Goal: Transaction & Acquisition: Purchase product/service

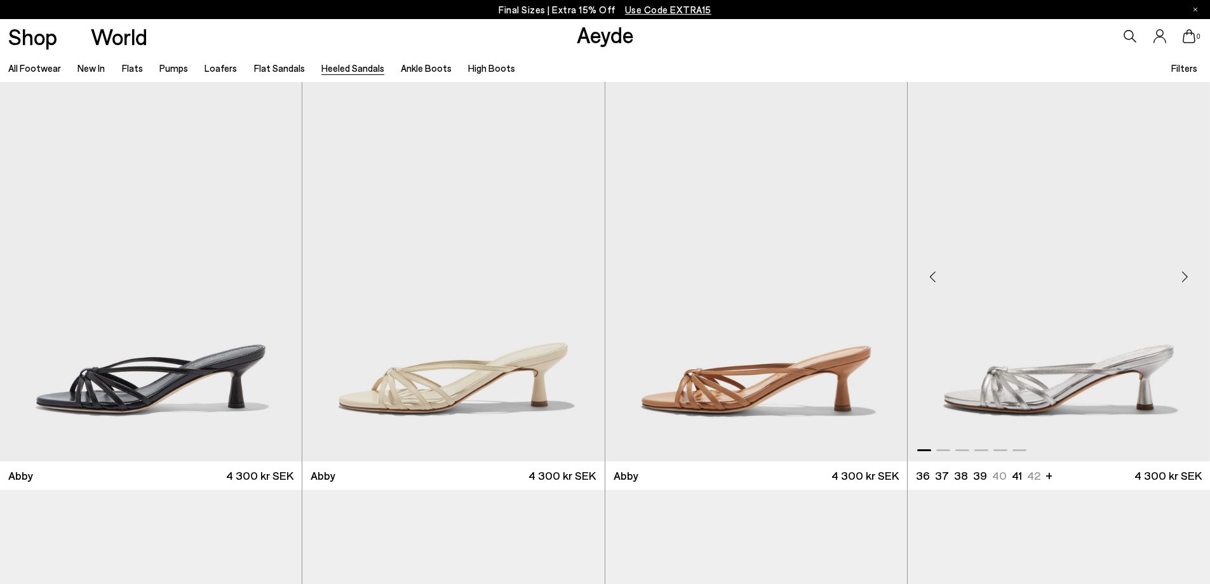
click at [1022, 314] on img "1 / 6" at bounding box center [1058, 271] width 302 height 379
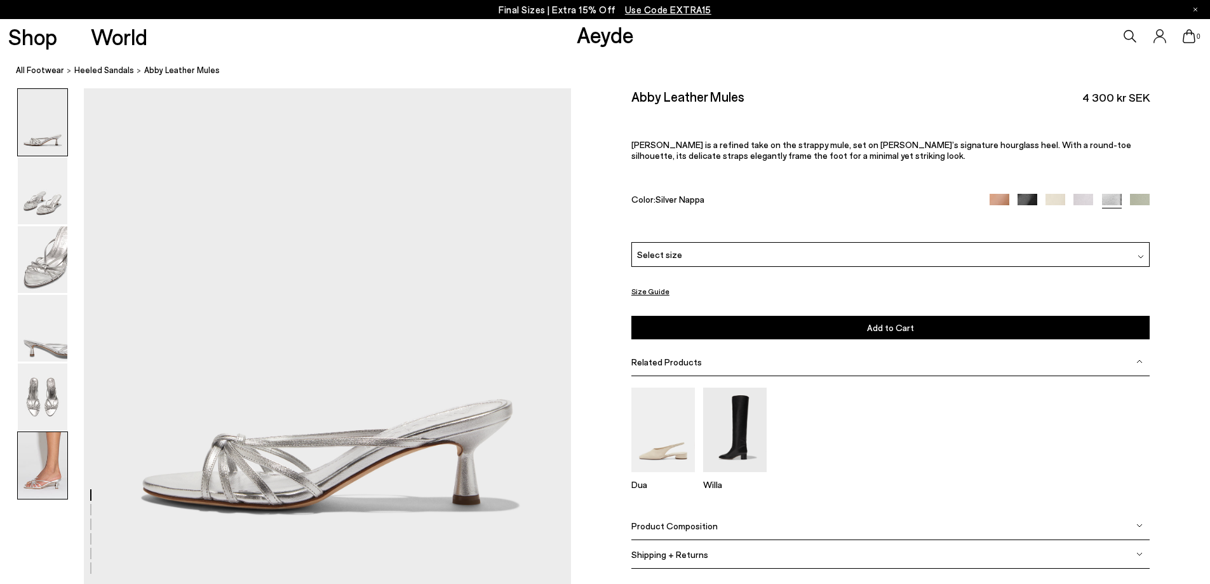
click at [43, 487] on img at bounding box center [43, 465] width 50 height 67
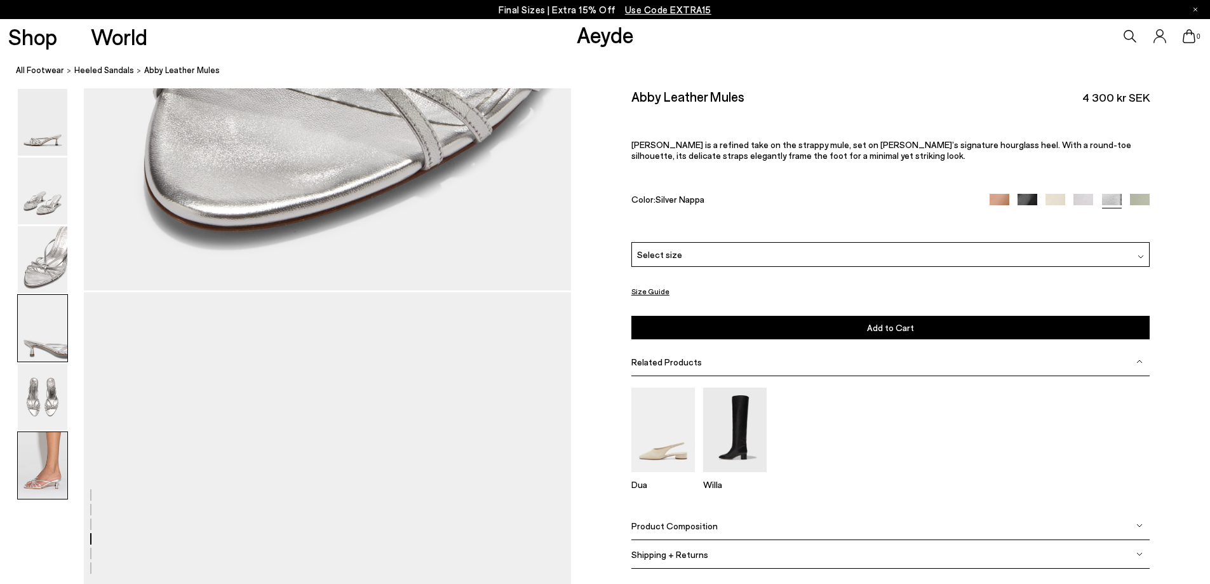
scroll to position [3189, 0]
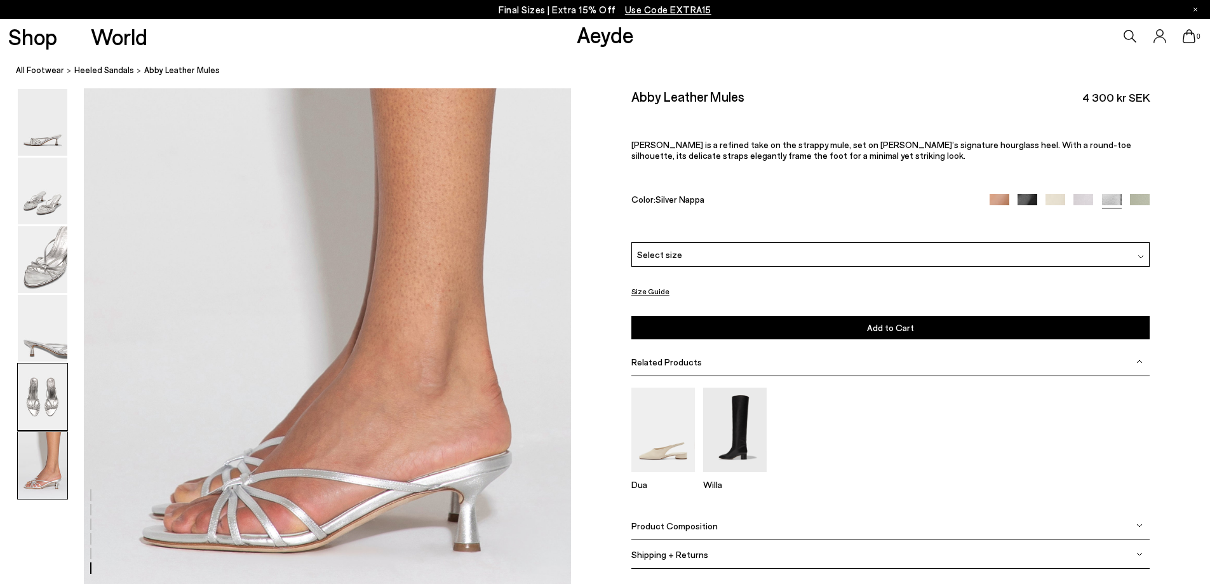
click at [51, 415] on img at bounding box center [43, 396] width 50 height 67
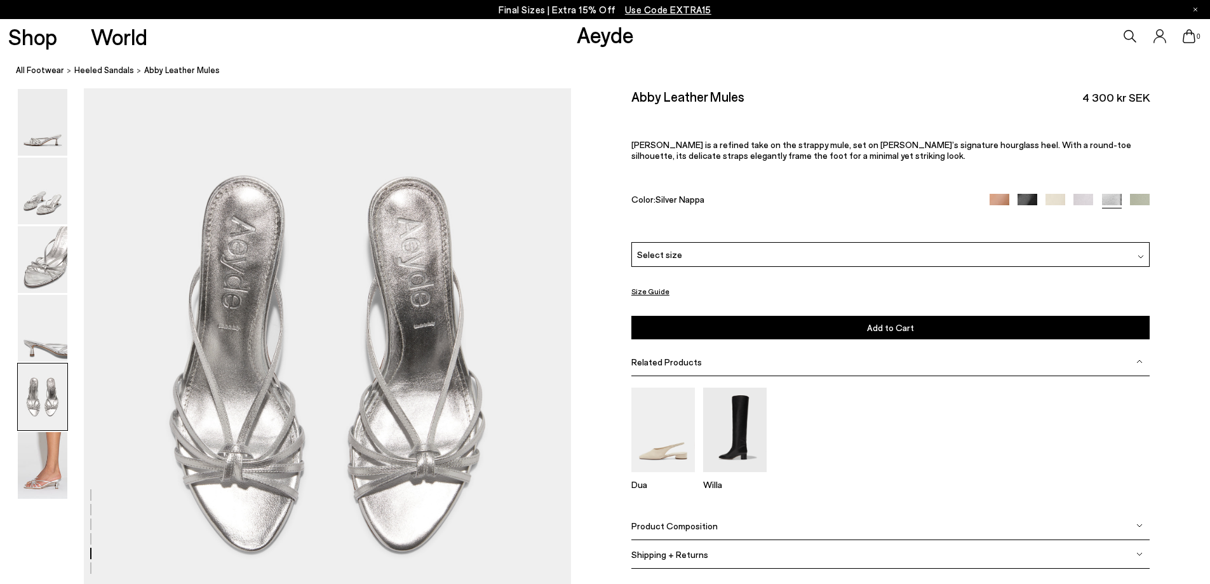
scroll to position [2451, 0]
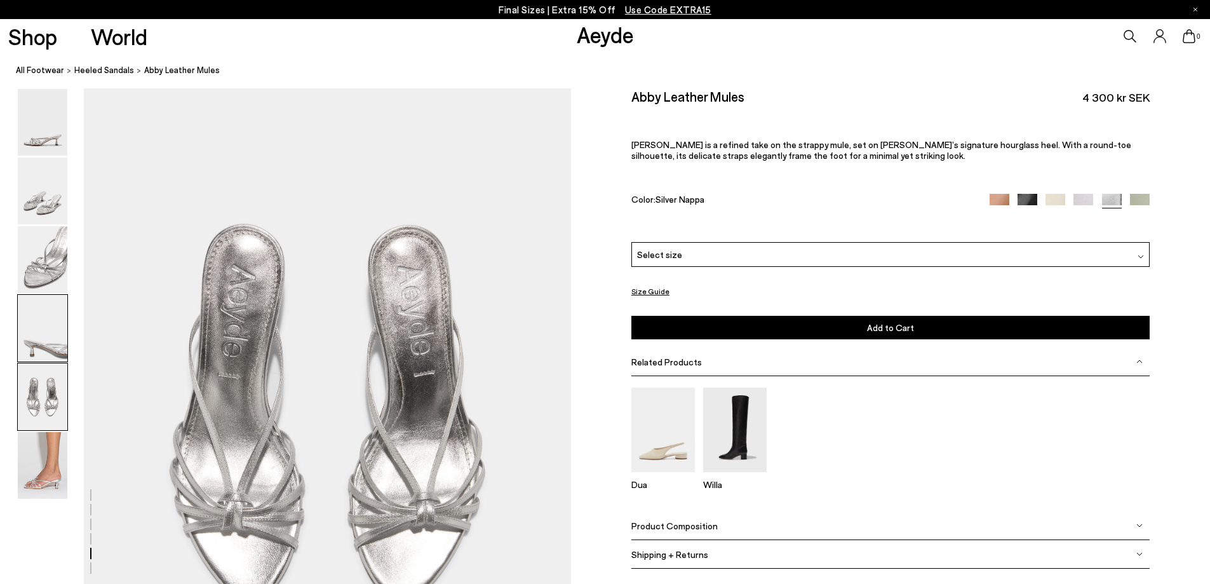
click at [50, 351] on img at bounding box center [43, 328] width 50 height 67
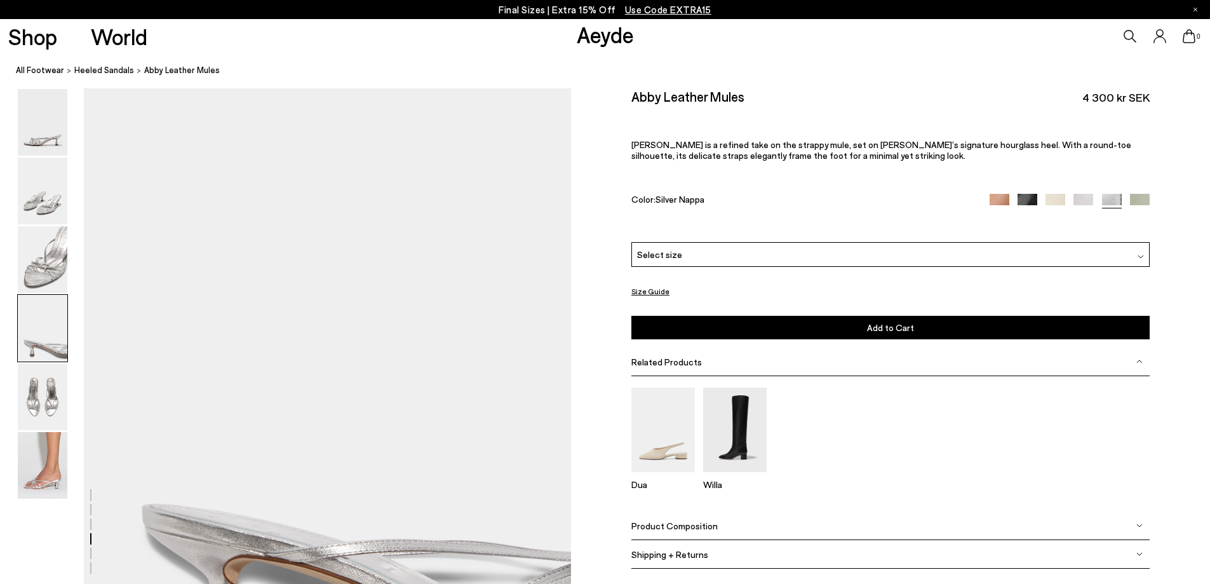
scroll to position [1800, 0]
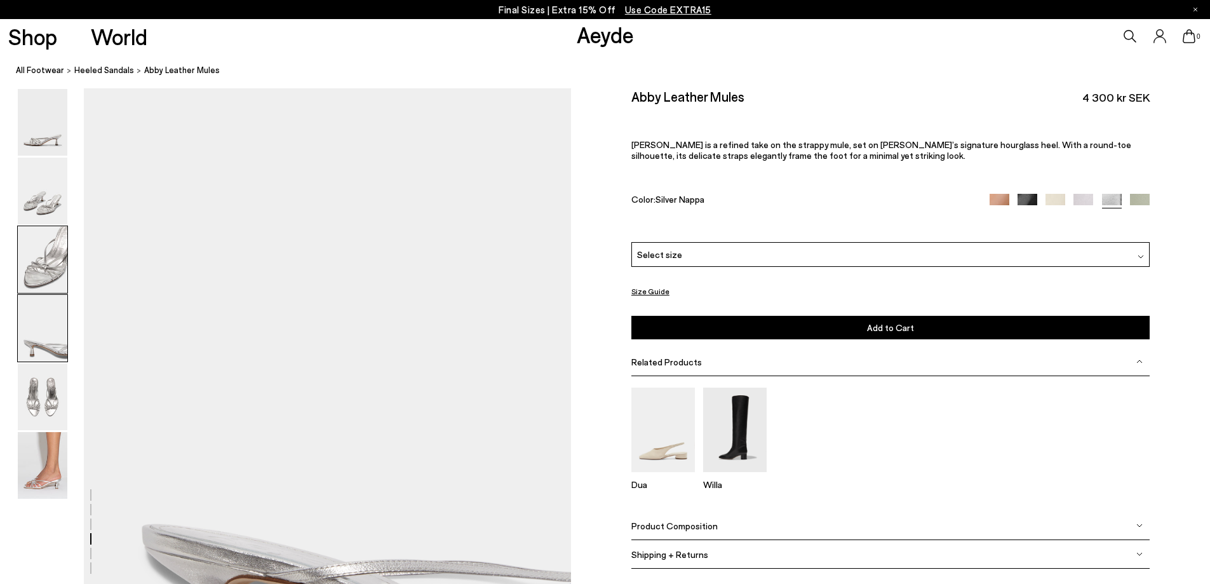
click at [46, 281] on img at bounding box center [43, 259] width 50 height 67
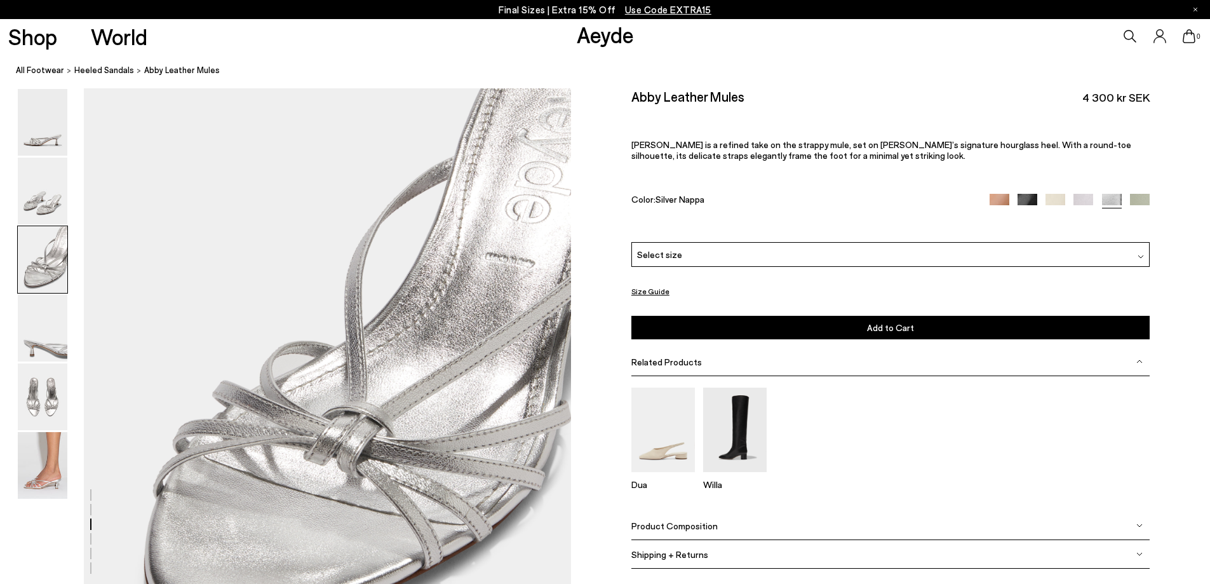
scroll to position [1149, 0]
